Goal: Task Accomplishment & Management: Manage account settings

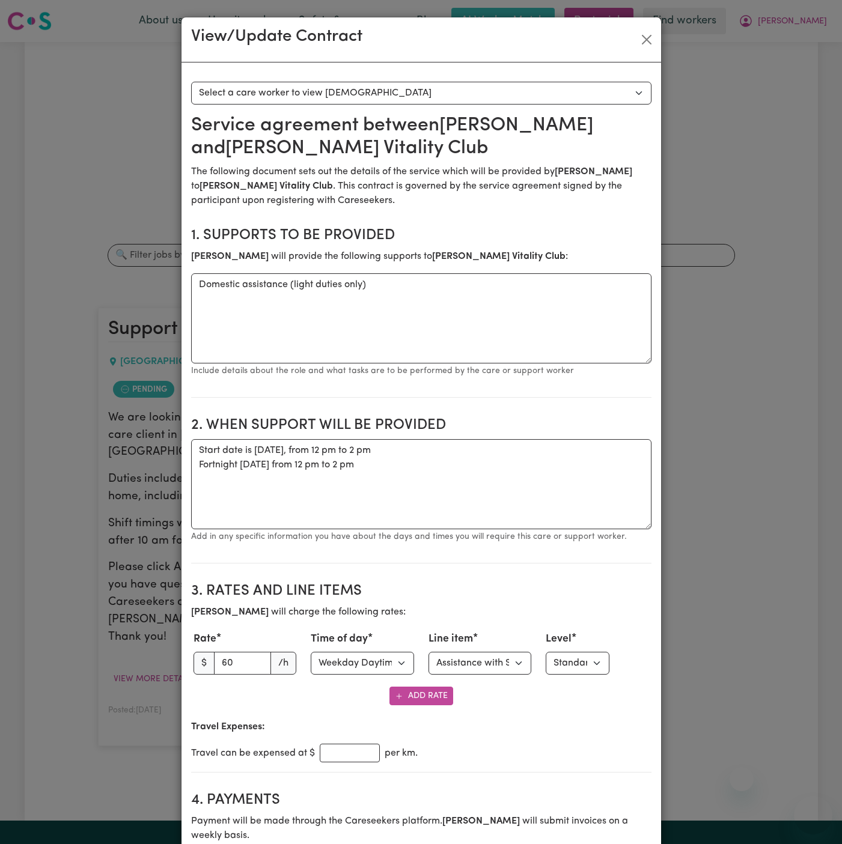
select select "WEEKDAY_DAYTIME"
select select "ASSISTANCE_SELF_CARE"
select select "ONE"
click at [649, 37] on button "Close" at bounding box center [646, 39] width 19 height 19
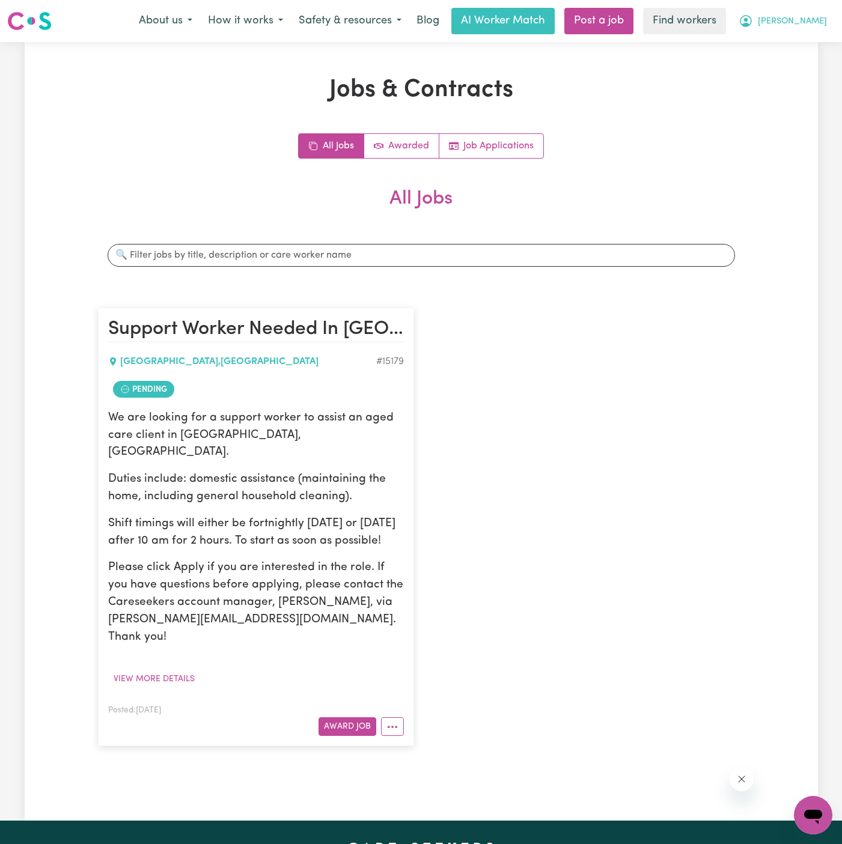
click at [818, 19] on span "[PERSON_NAME]" at bounding box center [792, 21] width 69 height 13
click at [817, 73] on link "Logout" at bounding box center [786, 69] width 95 height 23
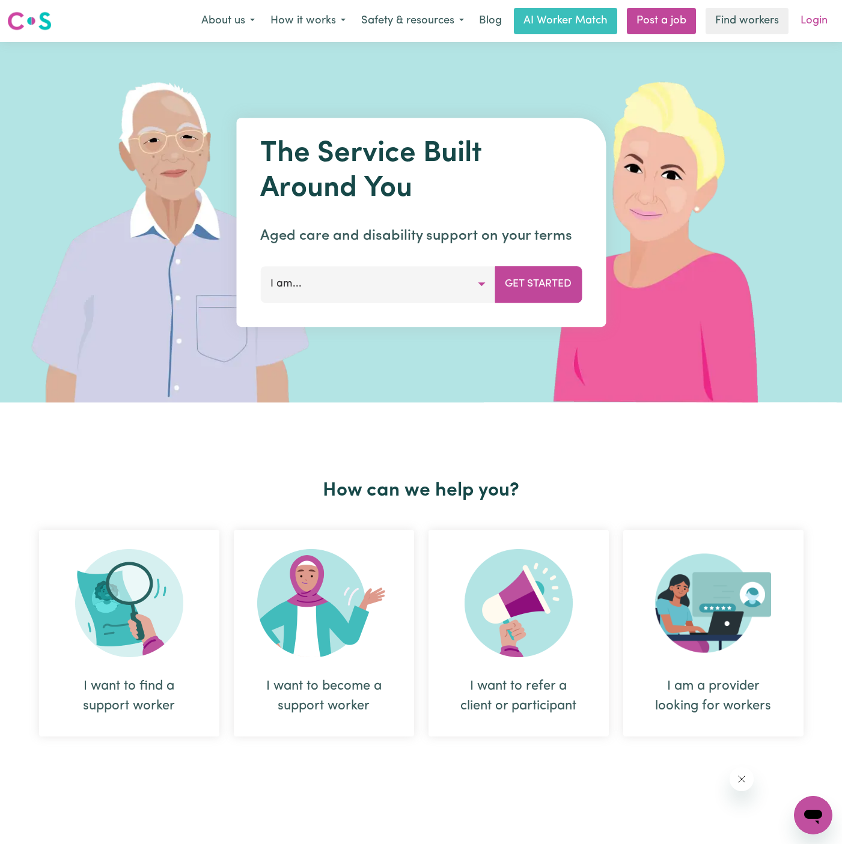
click at [817, 12] on link "Login" at bounding box center [813, 21] width 41 height 26
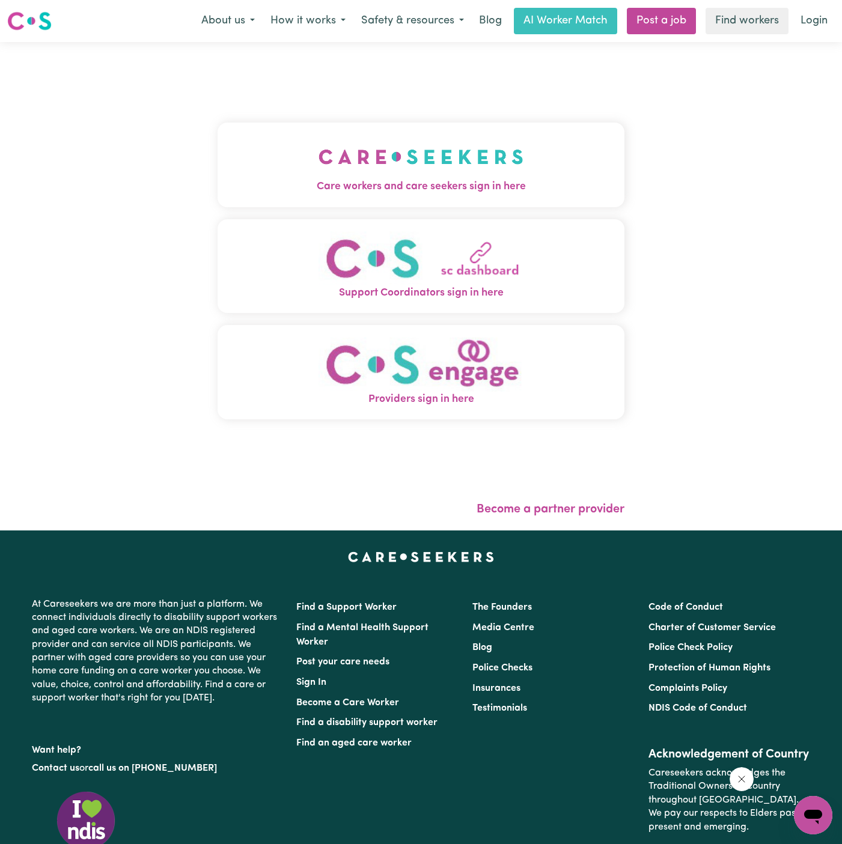
click at [362, 127] on button "Care workers and care seekers sign in here" at bounding box center [421, 165] width 407 height 84
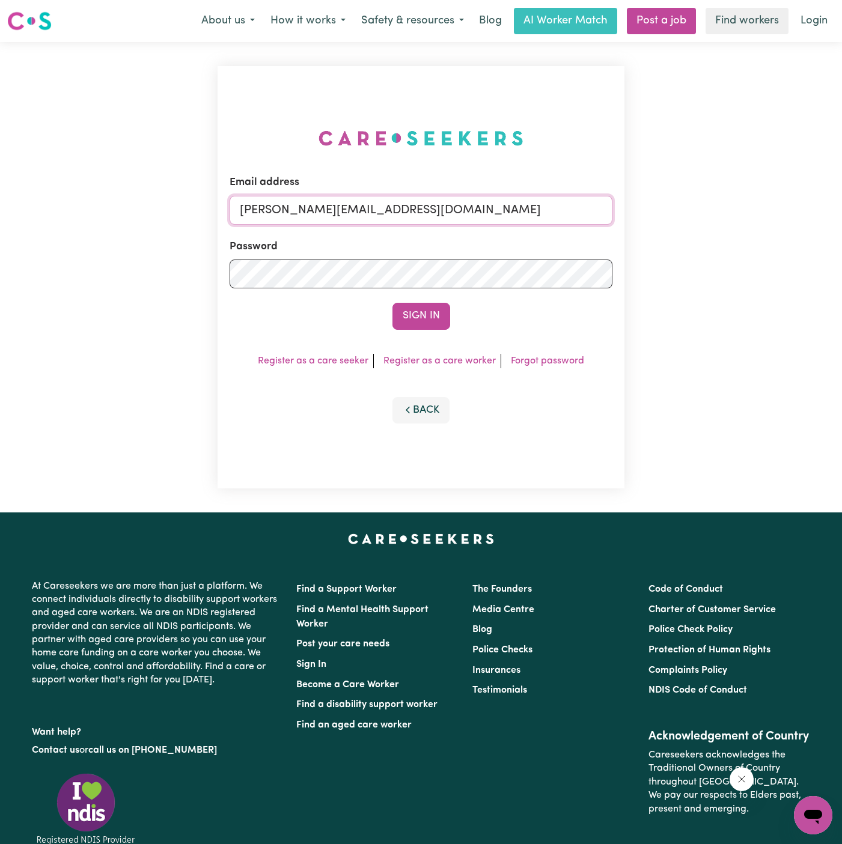
click at [472, 211] on input "[PERSON_NAME][EMAIL_ADDRESS][DOMAIN_NAME]" at bounding box center [421, 210] width 383 height 29
drag, startPoint x: 304, startPoint y: 209, endPoint x: 746, endPoint y: 209, distance: 442.3
click at [746, 209] on div "Email address [EMAIL_ADDRESS][DOMAIN_NAME] Password Sign In Register as a care …" at bounding box center [421, 277] width 842 height 471
type input "[EMAIL_ADDRESS][DOMAIN_NAME]"
click at [433, 312] on button "Sign In" at bounding box center [421, 316] width 58 height 26
